Goal: Information Seeking & Learning: Check status

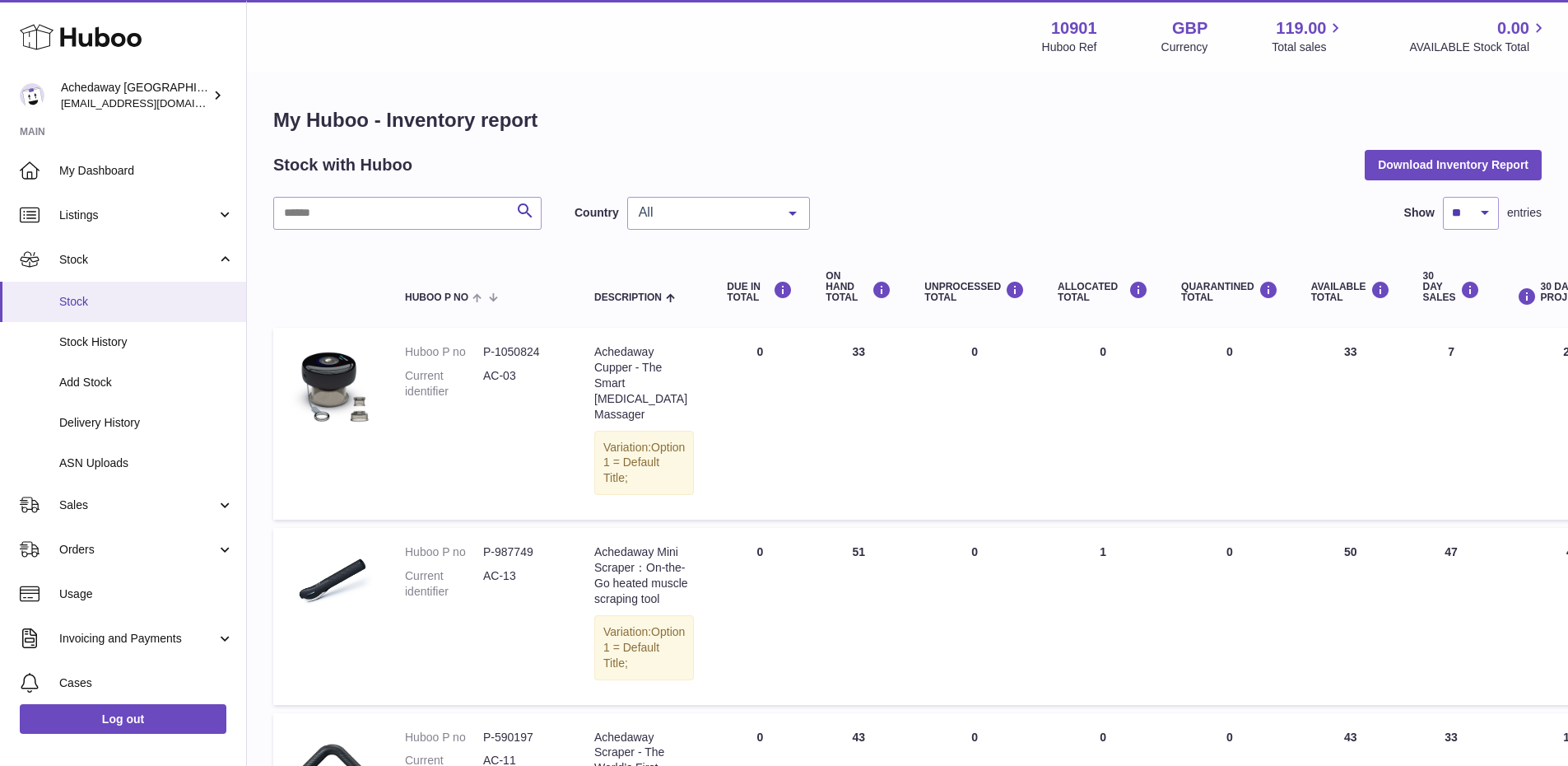
click at [152, 303] on span "Stock" at bounding box center [146, 301] width 175 height 15
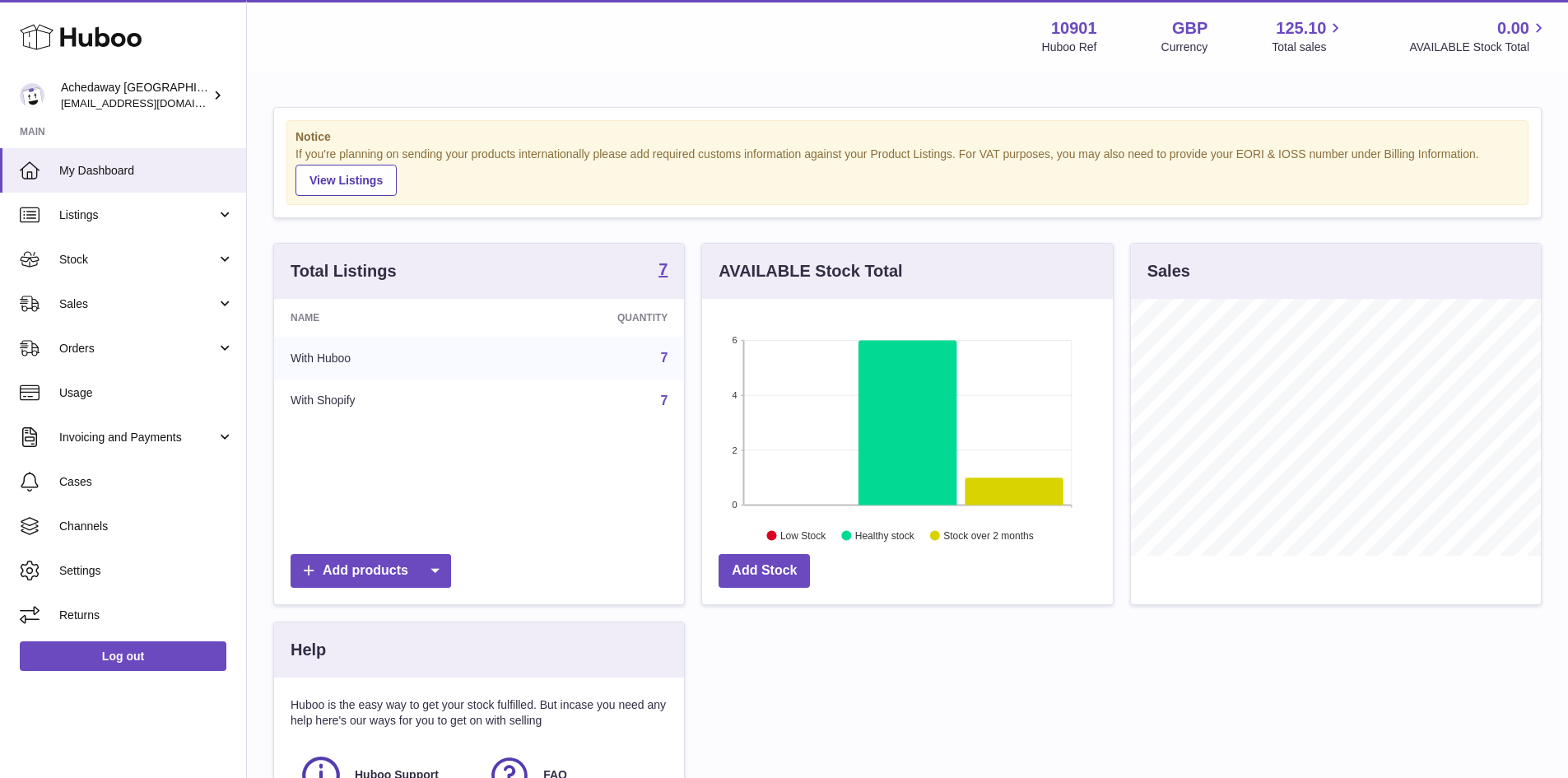
scroll to position [257, 411]
click at [147, 176] on span "My Dashboard" at bounding box center [146, 170] width 175 height 15
click at [129, 177] on span "My Dashboard" at bounding box center [146, 170] width 175 height 15
click at [192, 155] on link "My Dashboard" at bounding box center [123, 170] width 247 height 44
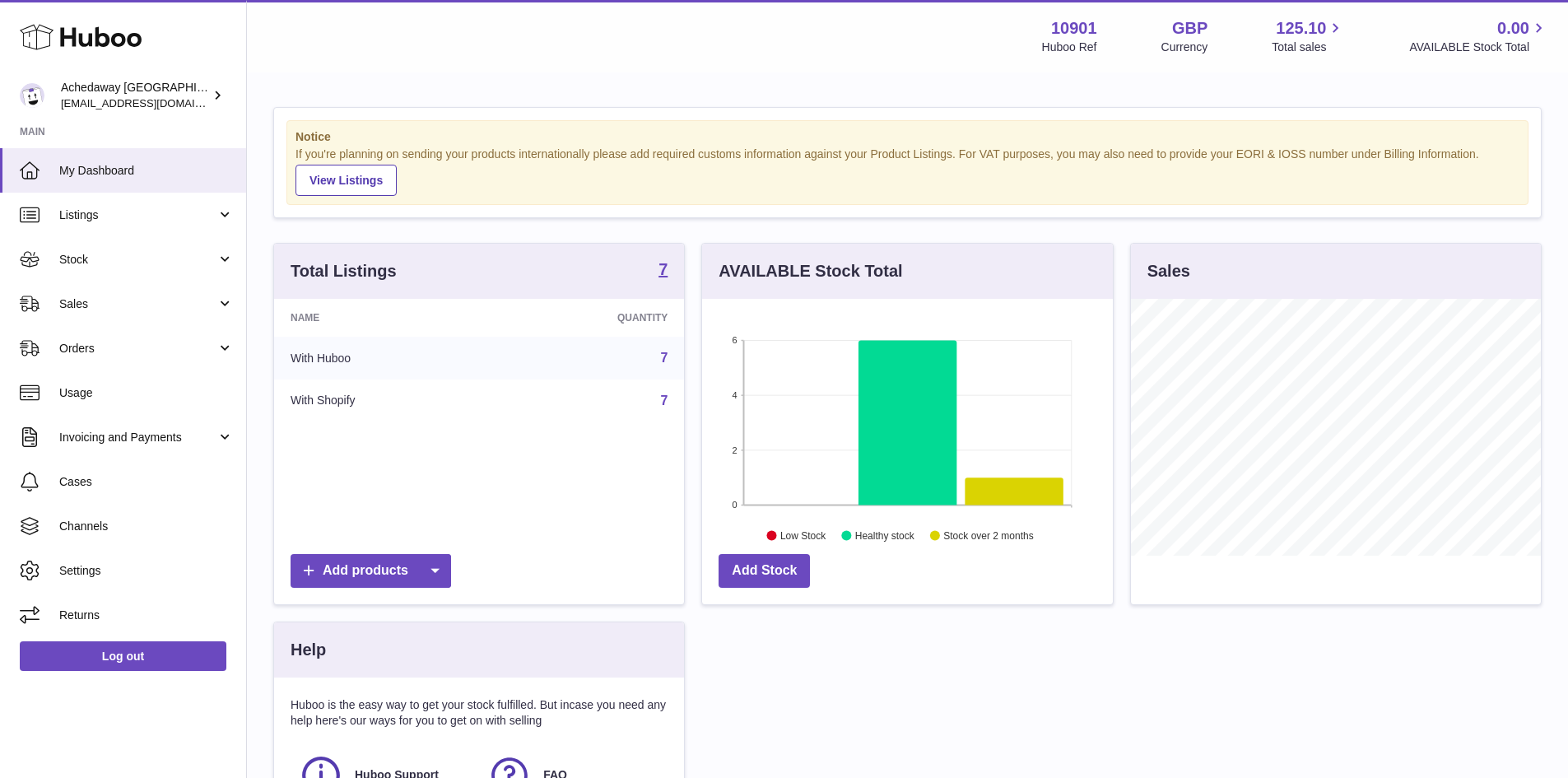
scroll to position [257, 411]
click at [91, 163] on span "My Dashboard" at bounding box center [146, 170] width 175 height 15
click at [140, 159] on link "My Dashboard" at bounding box center [123, 170] width 247 height 44
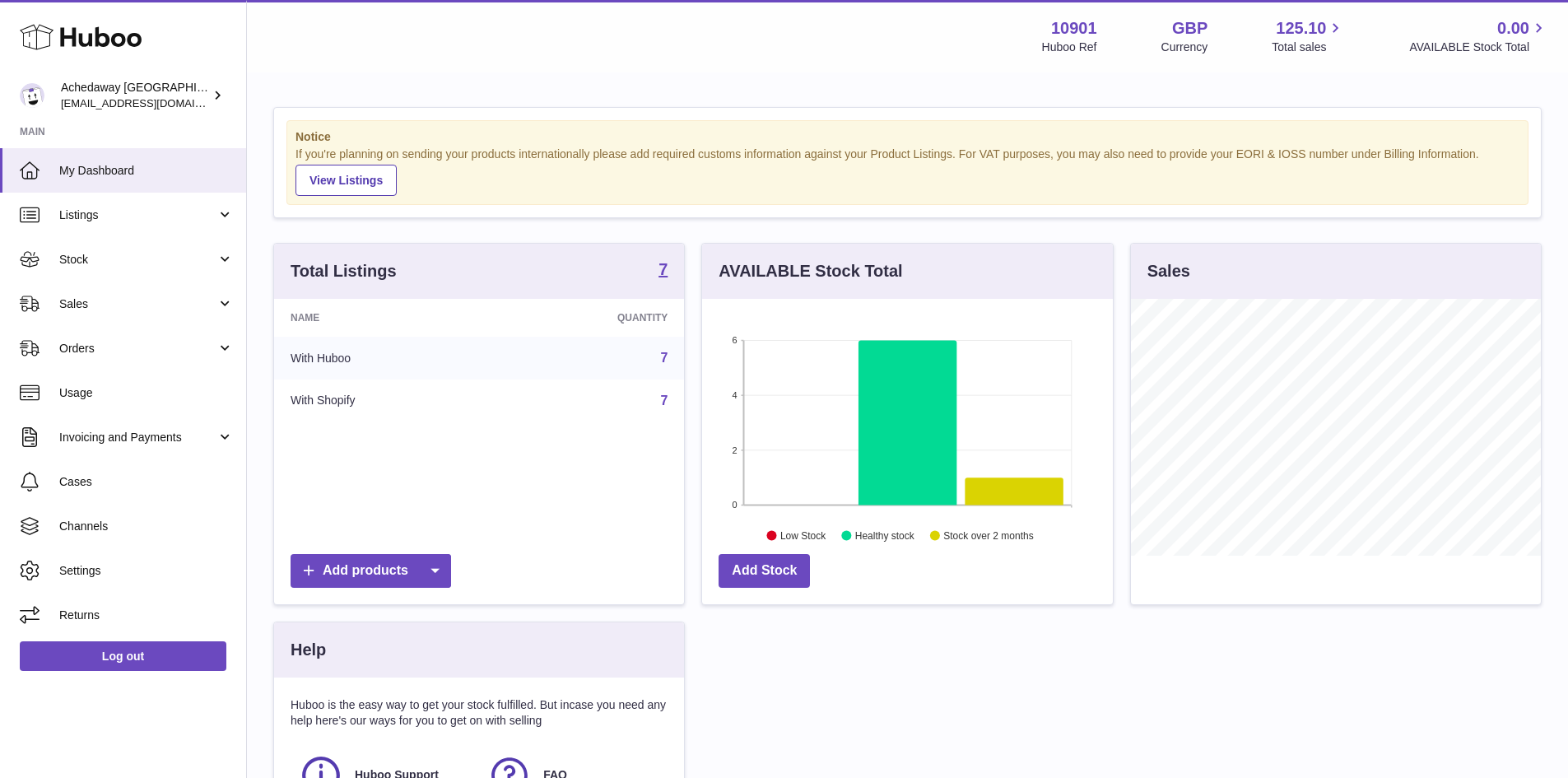
scroll to position [257, 411]
click at [128, 179] on link "My Dashboard" at bounding box center [123, 170] width 247 height 44
click at [150, 185] on link "My Dashboard" at bounding box center [123, 170] width 247 height 44
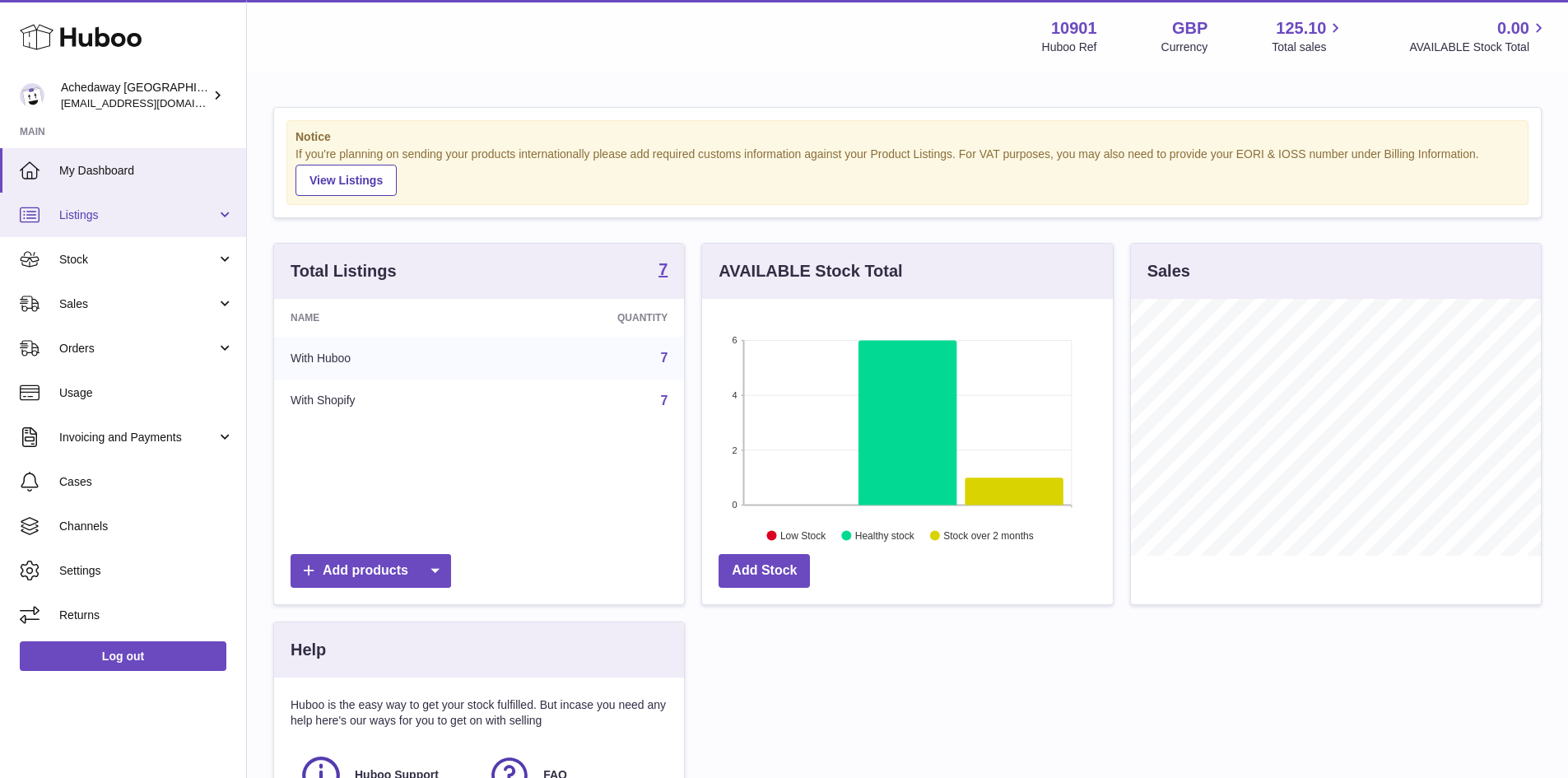
click at [101, 199] on link "Listings" at bounding box center [123, 215] width 247 height 44
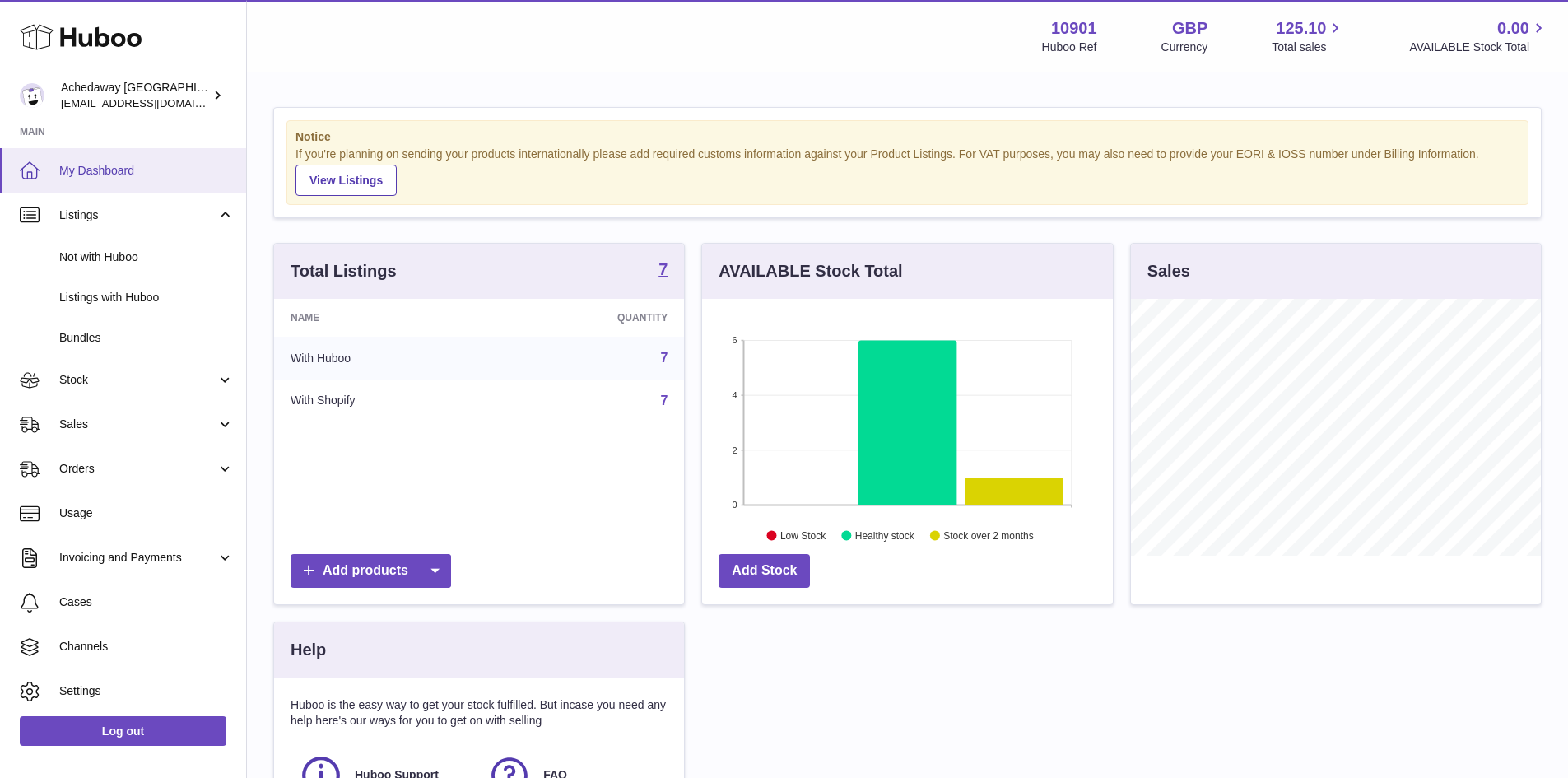
click at [104, 175] on span "My Dashboard" at bounding box center [146, 170] width 175 height 15
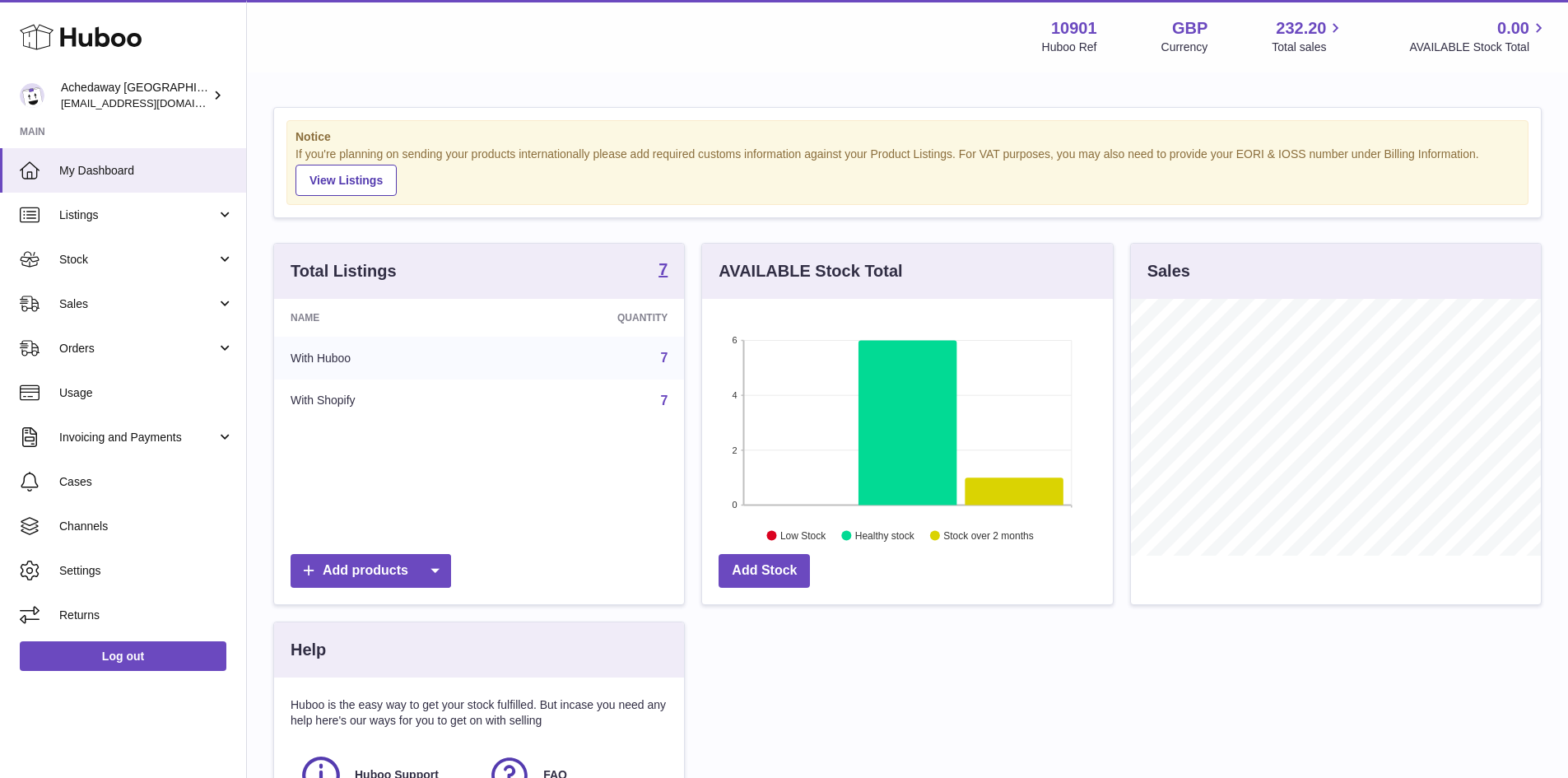
scroll to position [257, 411]
click at [143, 172] on span "My Dashboard" at bounding box center [146, 170] width 175 height 15
click at [72, 158] on link "My Dashboard" at bounding box center [123, 170] width 247 height 44
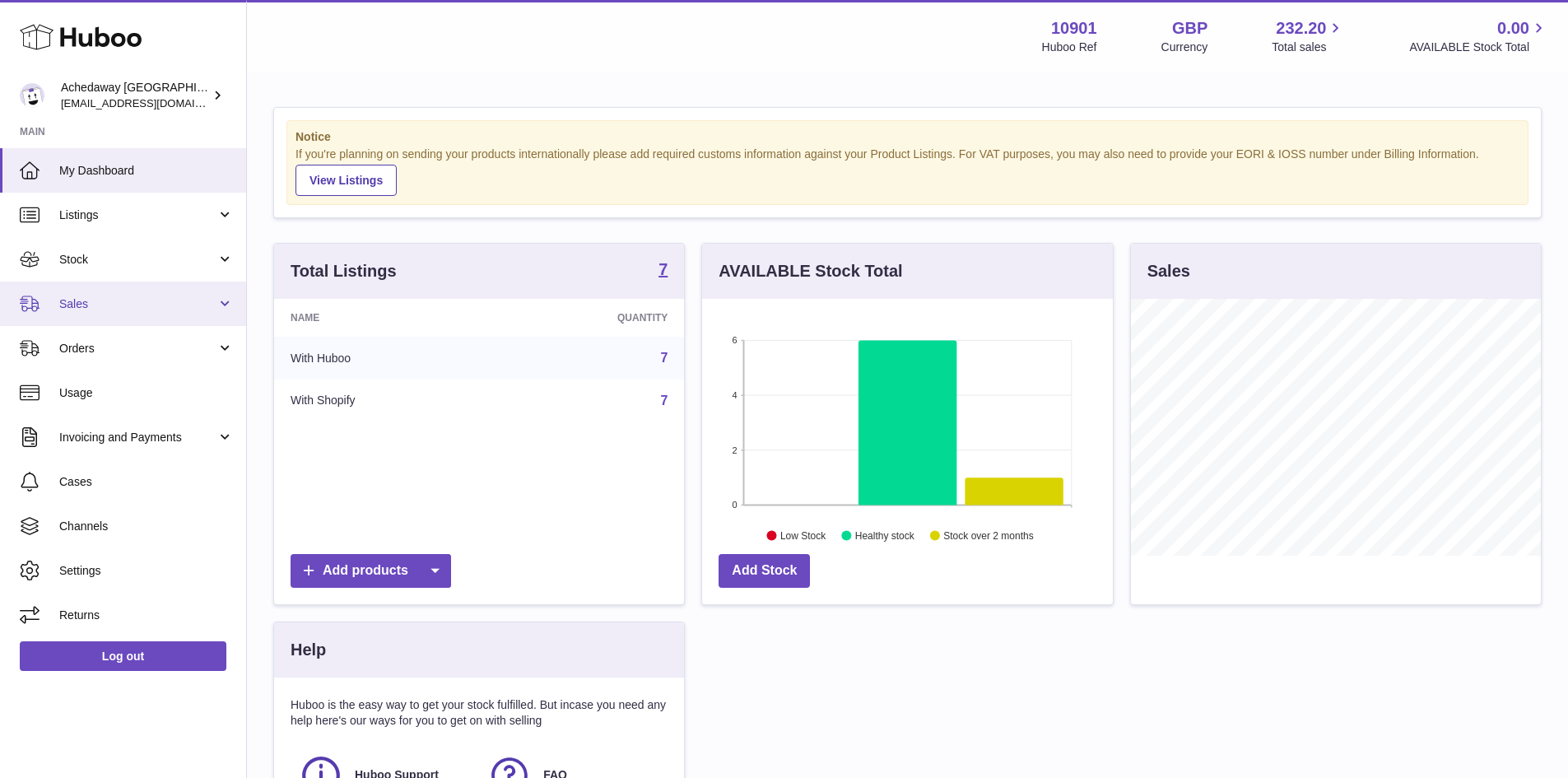
click at [133, 309] on span "Sales" at bounding box center [137, 304] width 157 height 15
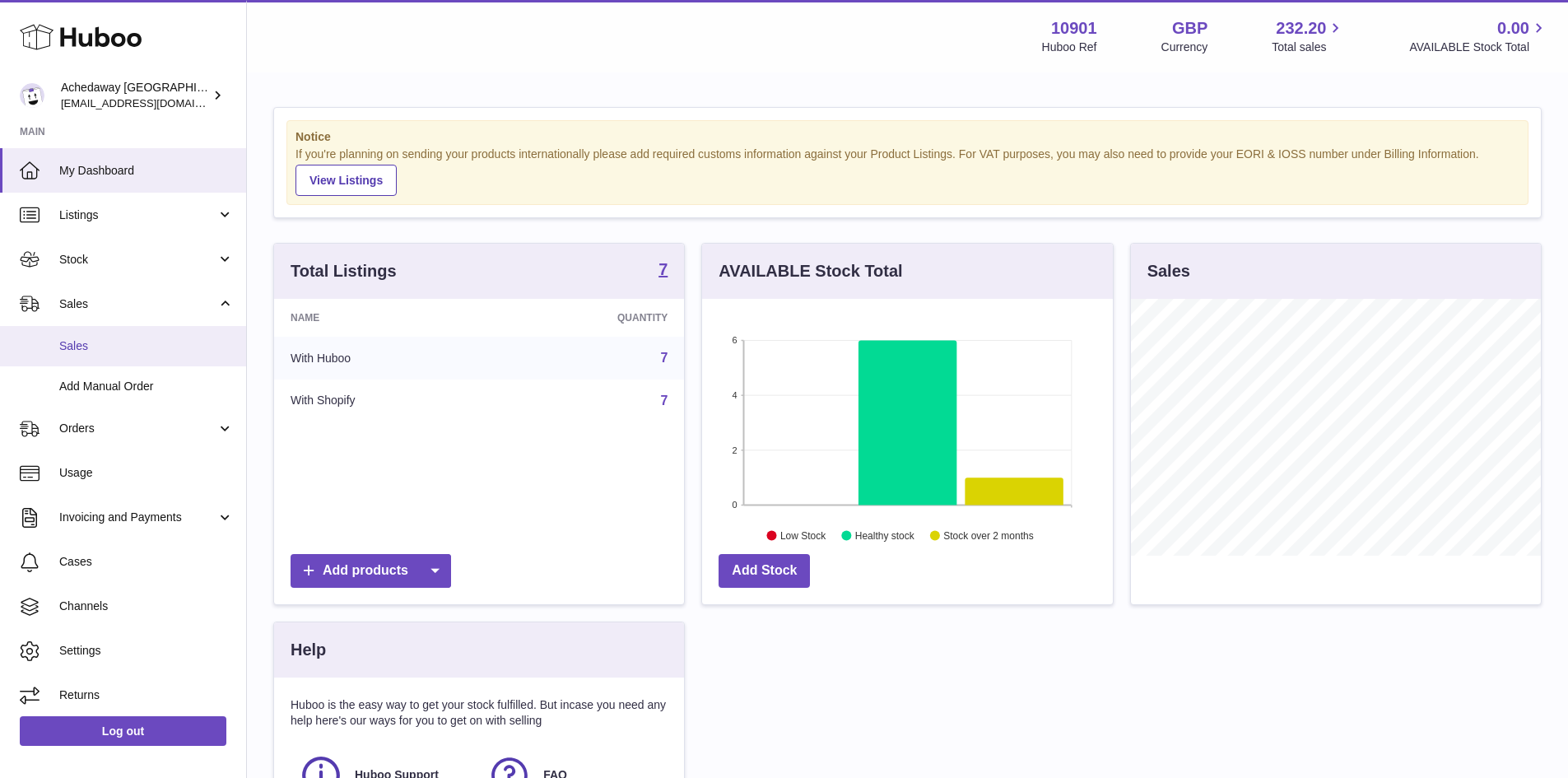
click at [169, 345] on span "Sales" at bounding box center [146, 345] width 175 height 15
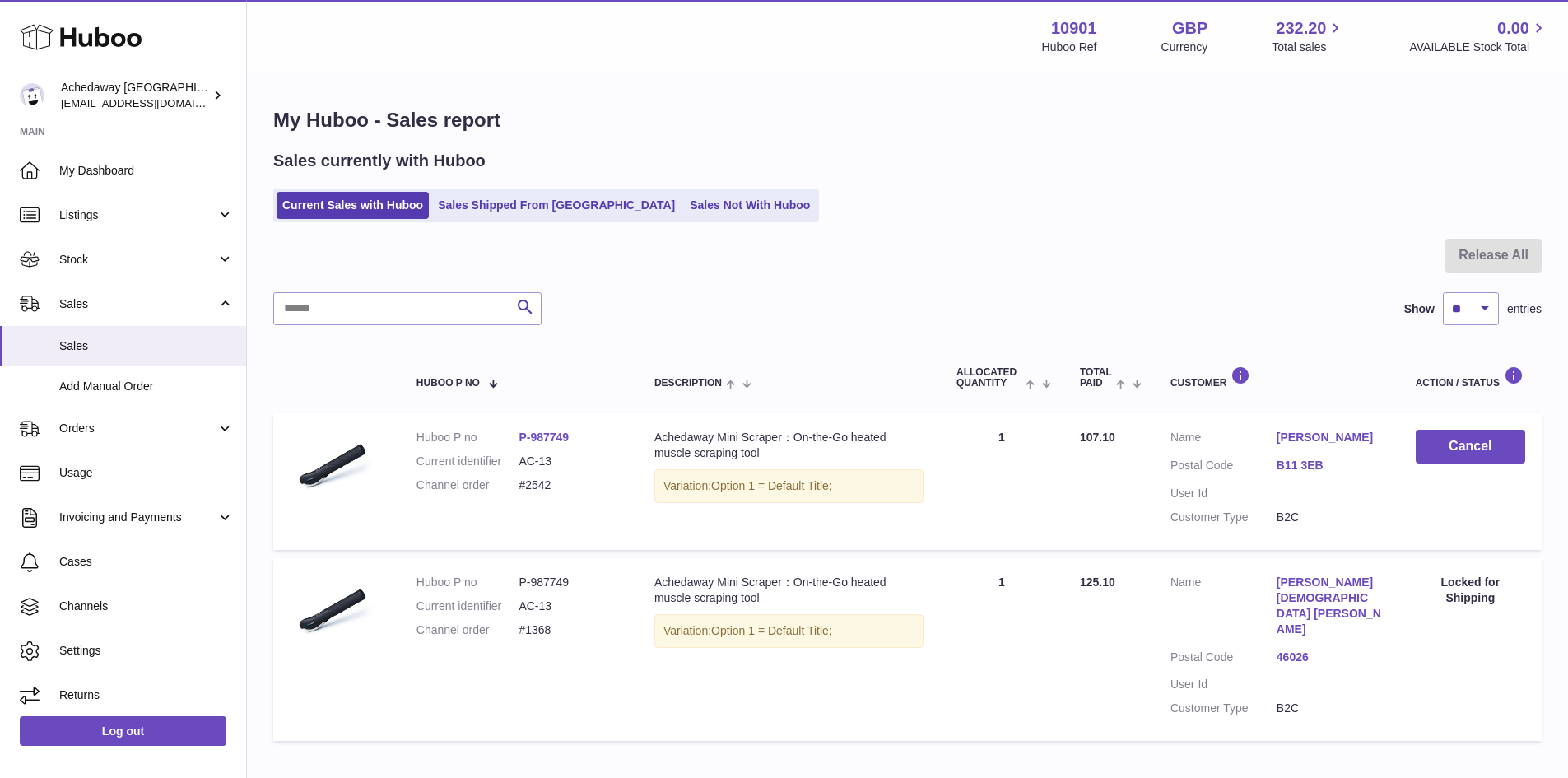
click at [673, 180] on div "Sales currently with Huboo Current Sales with Huboo Sales Shipped From [GEOGRAP…" at bounding box center [908, 186] width 1269 height 73
click at [684, 217] on link "Sales Not With Huboo" at bounding box center [750, 206] width 131 height 27
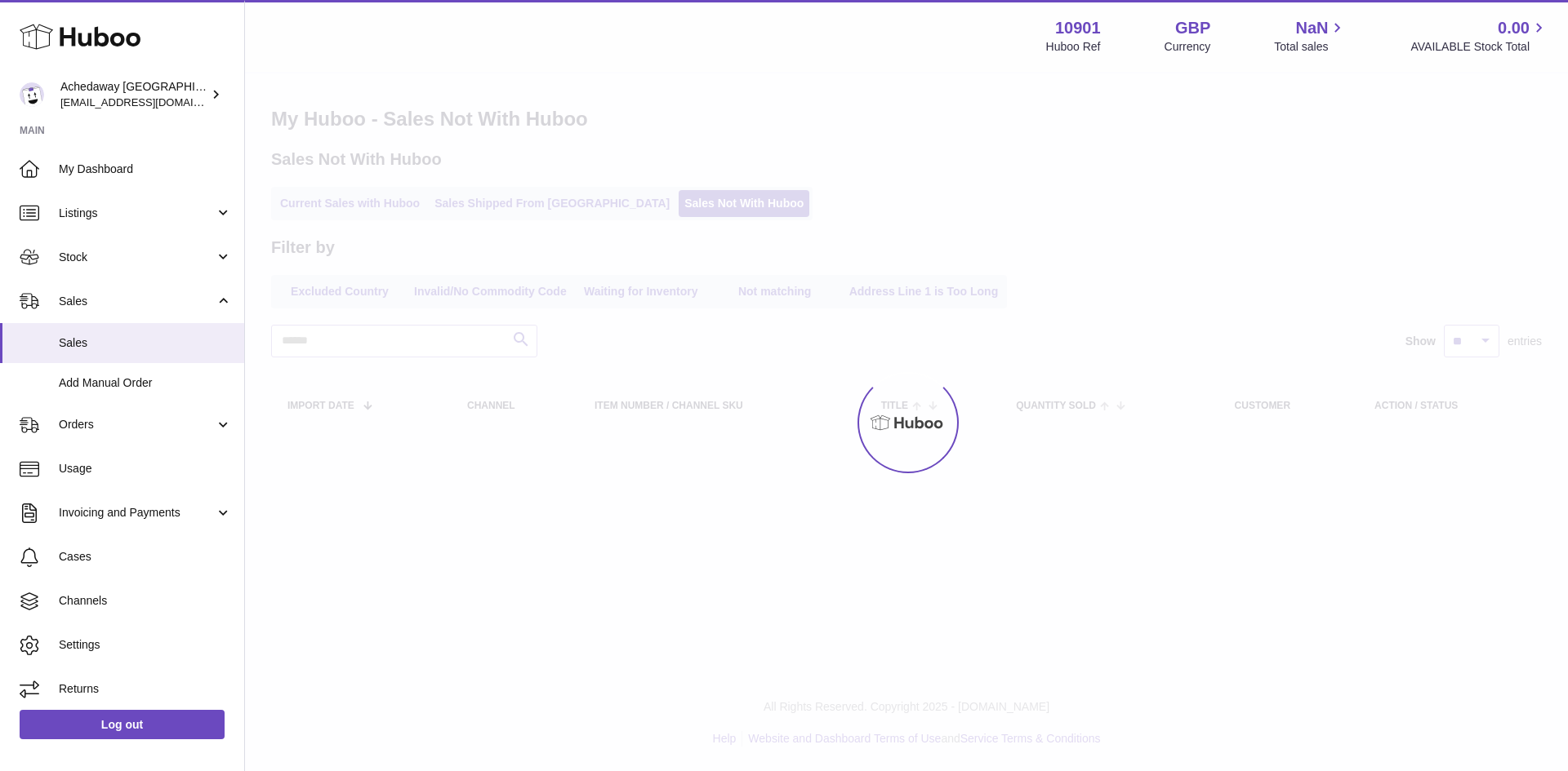
click at [382, 209] on link "Current Sales with Huboo" at bounding box center [350, 204] width 151 height 27
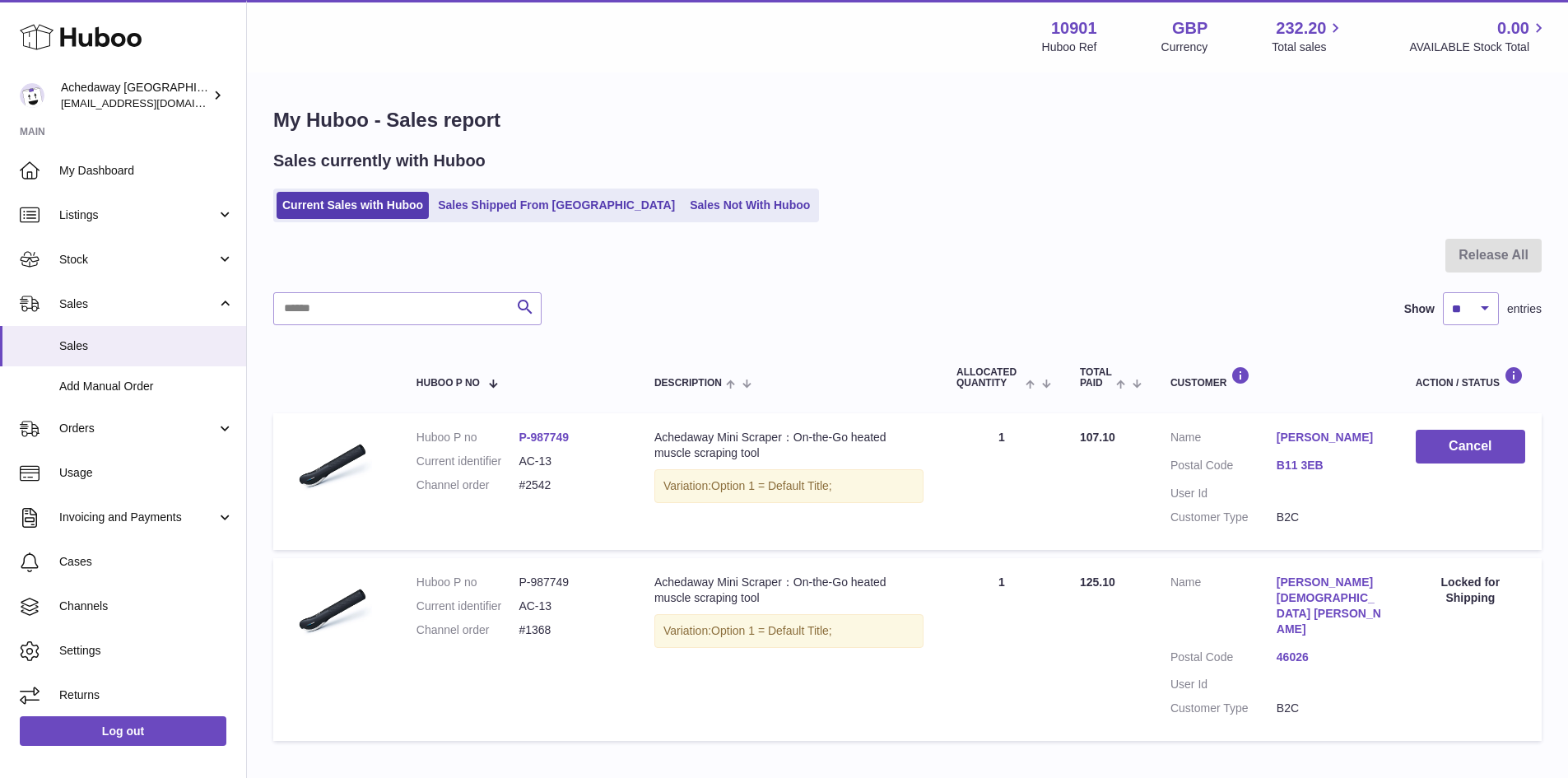
click at [1295, 650] on link "46026" at bounding box center [1330, 657] width 106 height 15
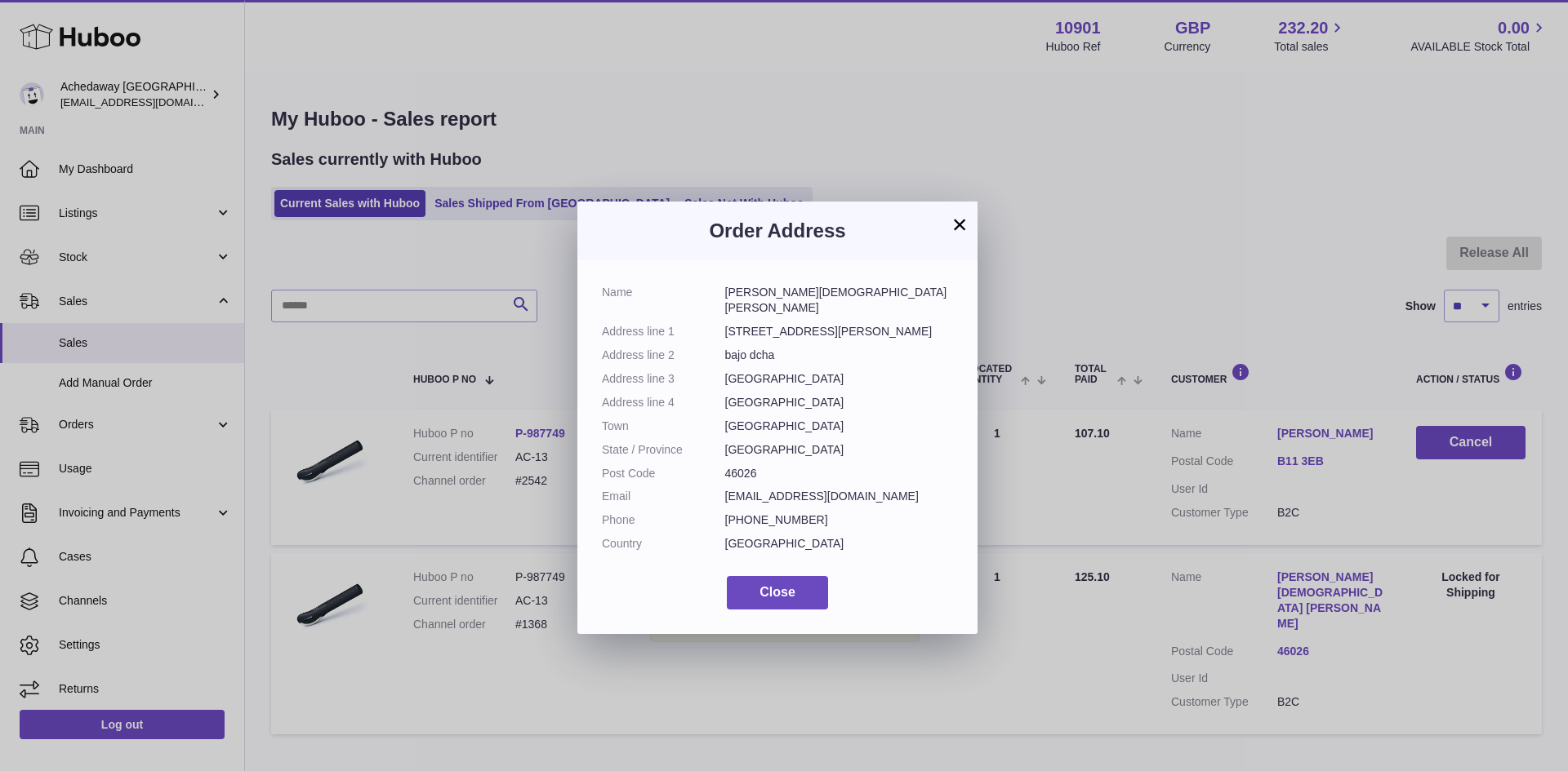
click at [1062, 320] on div "× Order Address Name CARMEN PASTOR NAVARRO Address line 1 C/ISLA CABRERA,33 Add…" at bounding box center [784, 410] width 1568 height 771
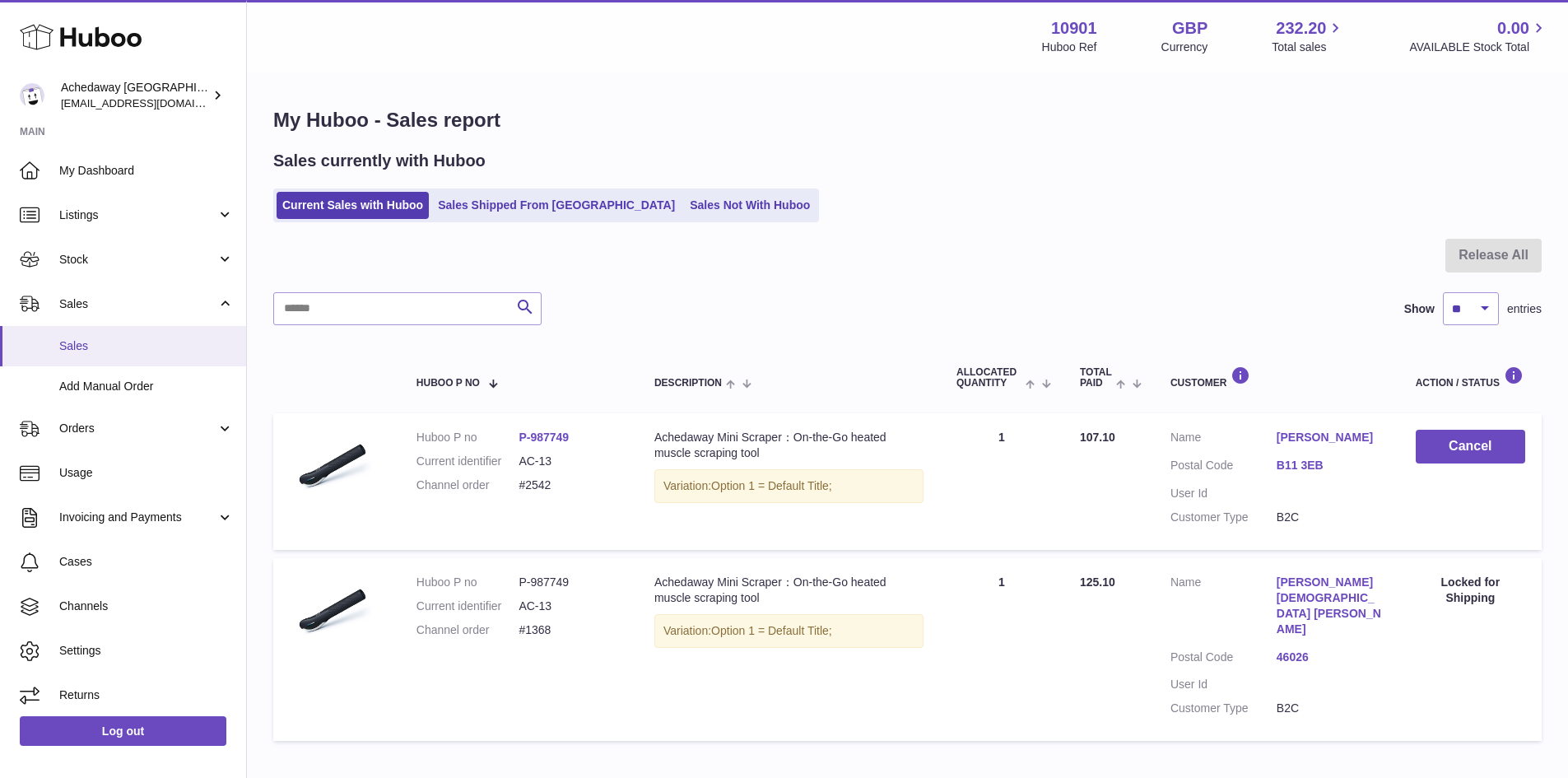
click at [115, 345] on span "Sales" at bounding box center [146, 345] width 175 height 15
click at [168, 259] on span "Stock" at bounding box center [137, 259] width 157 height 15
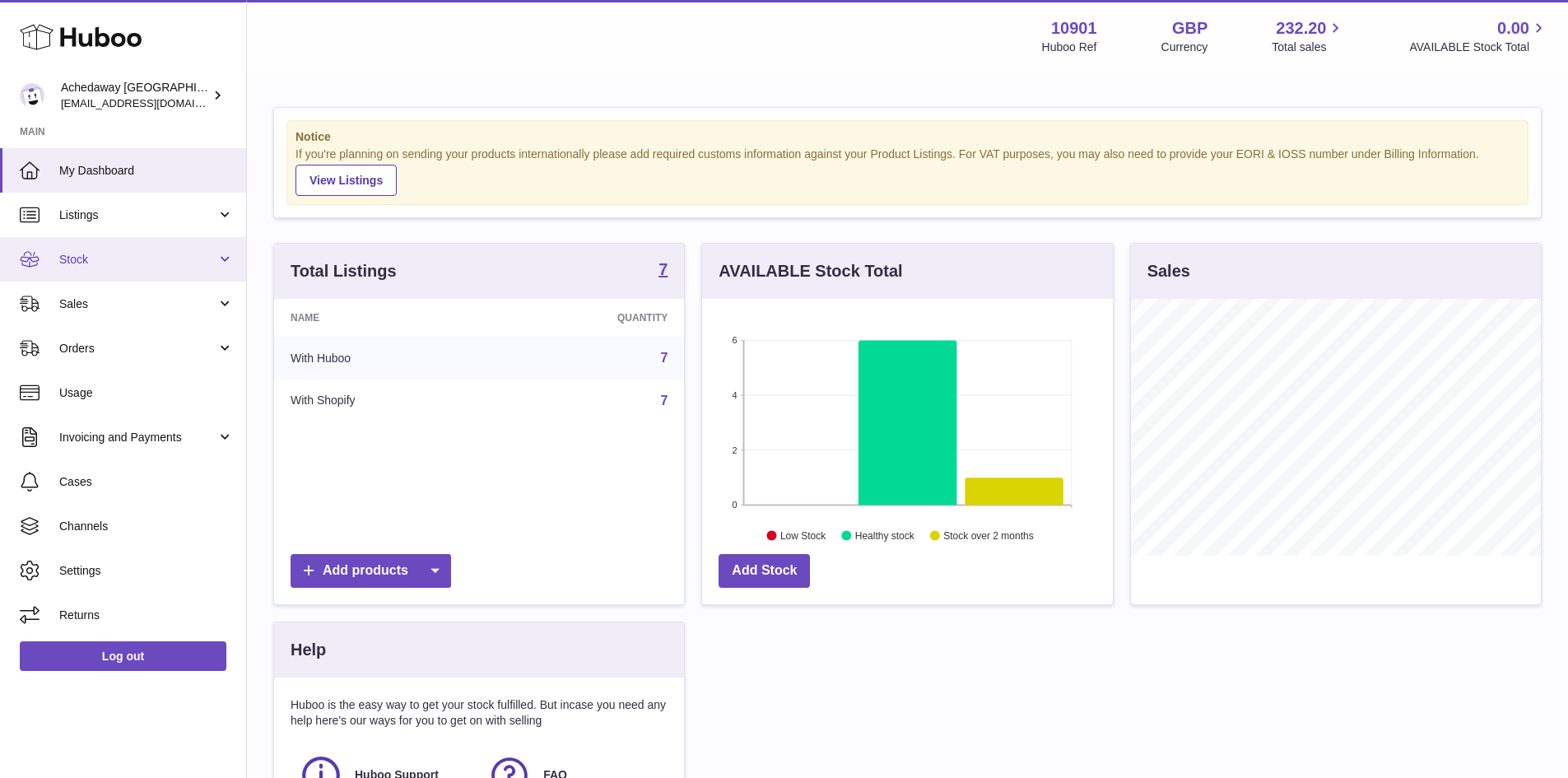
scroll to position [257, 411]
click at [134, 273] on link "Stock" at bounding box center [123, 259] width 247 height 44
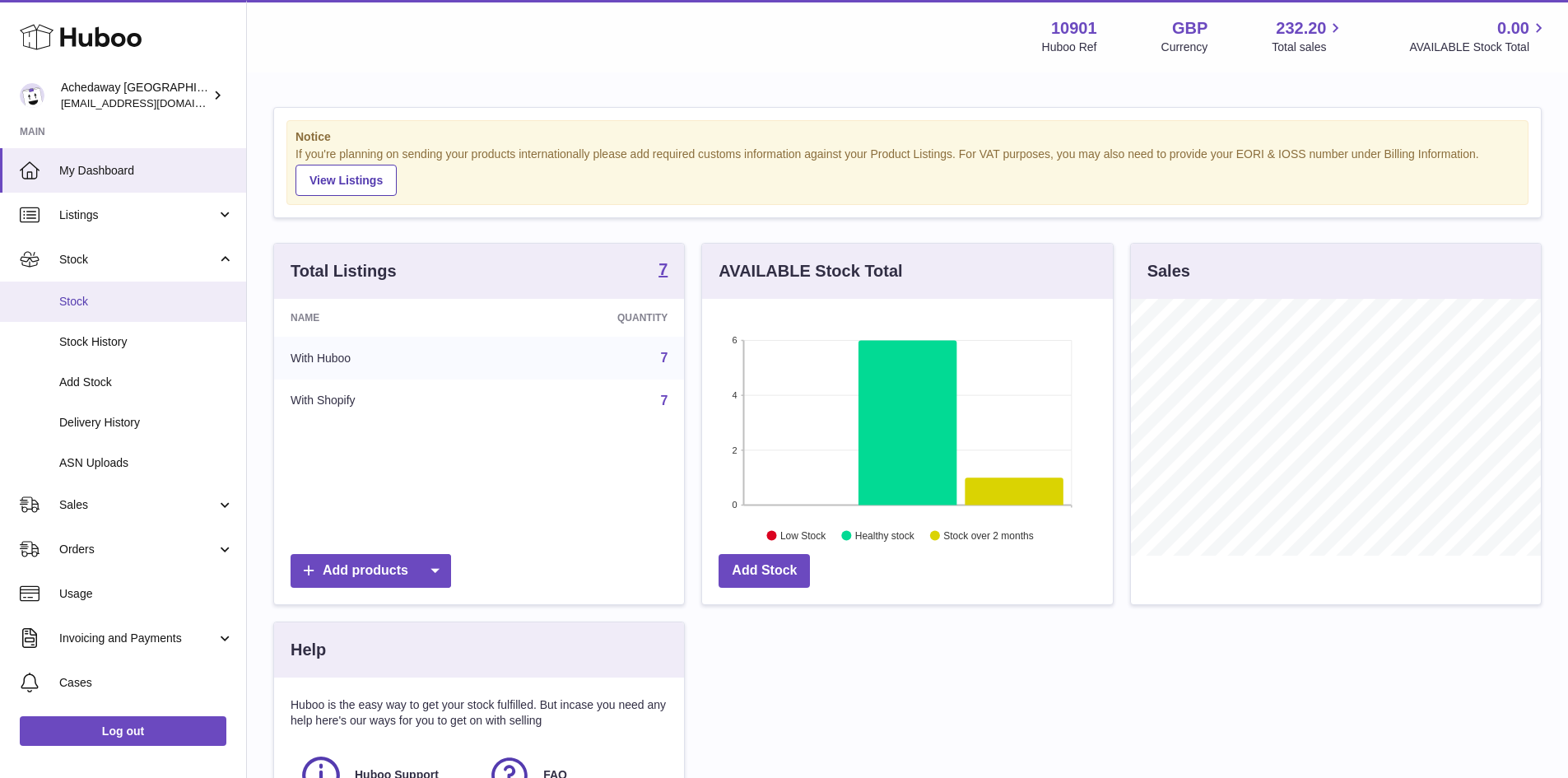
click at [144, 297] on span "Stock" at bounding box center [146, 301] width 175 height 15
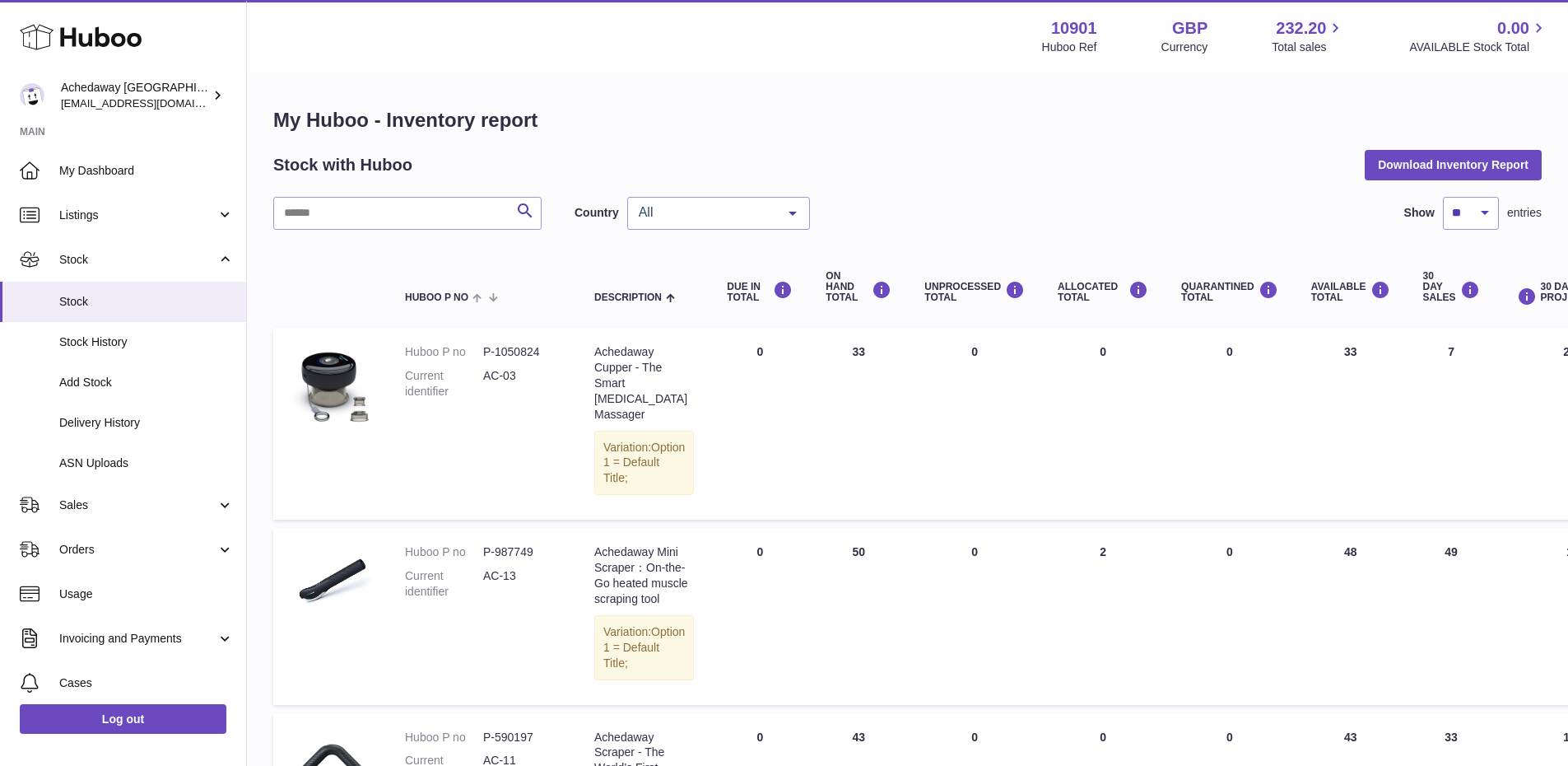
click at [664, 220] on div "All" at bounding box center [719, 213] width 183 height 33
click at [663, 264] on span "GB" at bounding box center [719, 279] width 181 height 33
click at [645, 190] on div "My Huboo - Inventory report Stock with Huboo Download Inventory Report Search C…" at bounding box center [908, 764] width 1269 height 1315
click at [740, 204] on span "GB" at bounding box center [705, 212] width 141 height 16
click at [692, 303] on span "ES" at bounding box center [719, 312] width 181 height 33
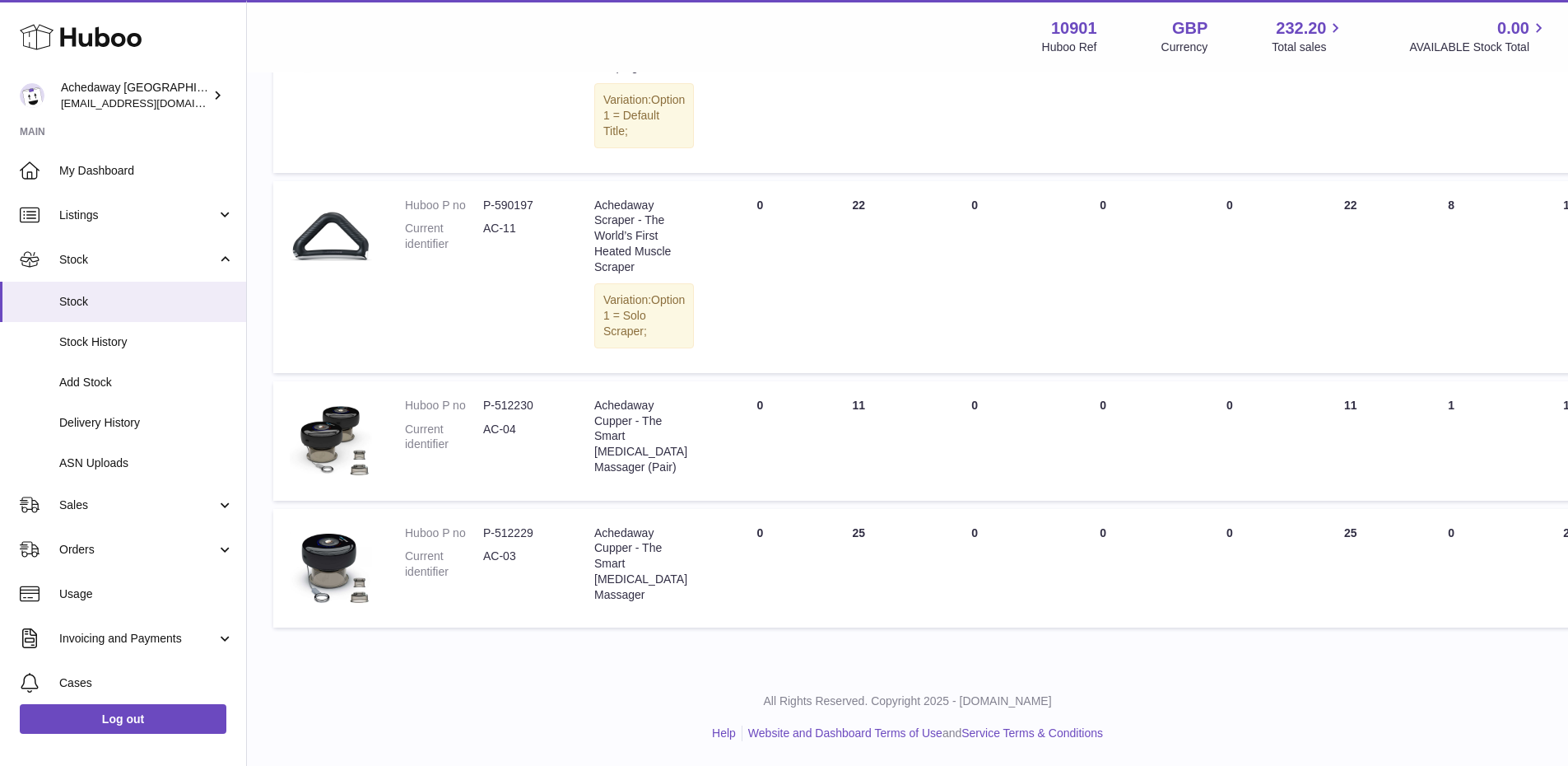
scroll to position [183, 0]
